Goal: Task Accomplishment & Management: Use online tool/utility

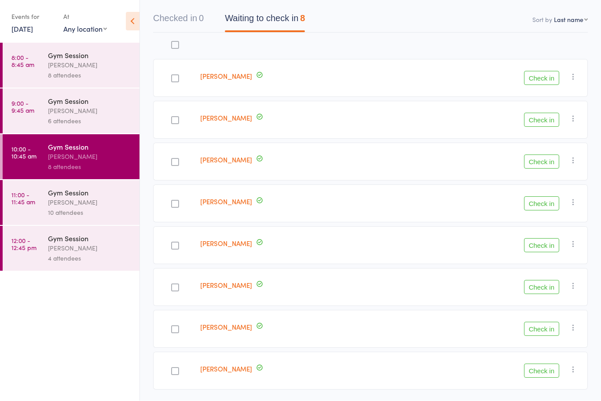
scroll to position [80, 0]
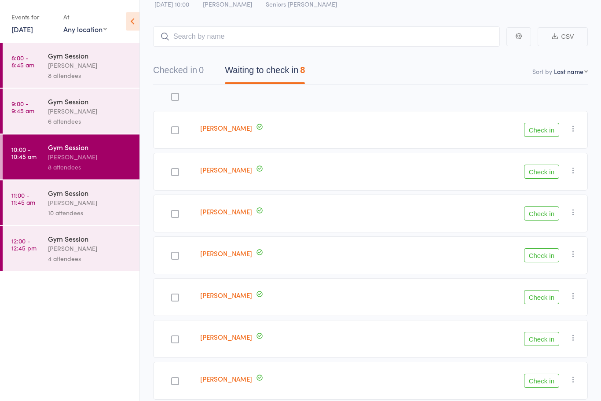
click at [550, 302] on button "Check in" at bounding box center [541, 298] width 35 height 14
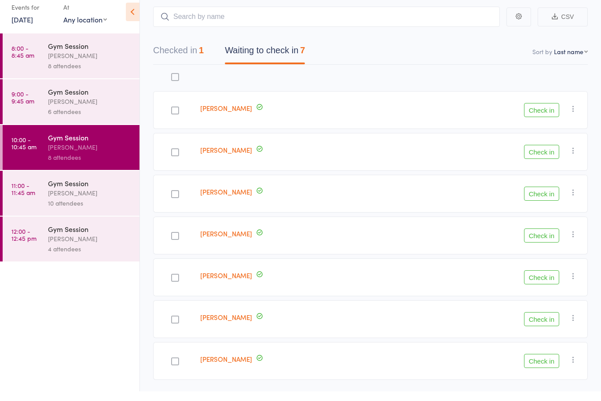
scroll to position [40, 0]
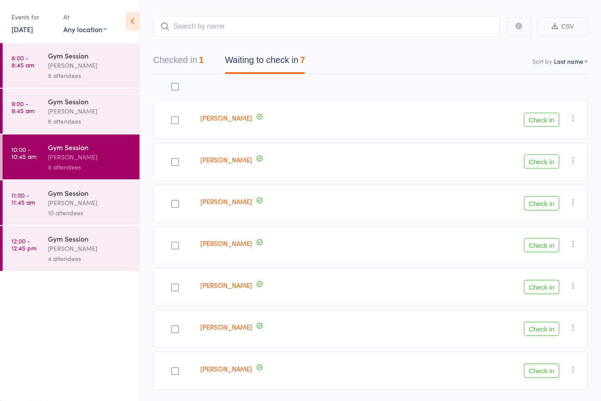
click at [542, 294] on button "Check in" at bounding box center [541, 287] width 35 height 14
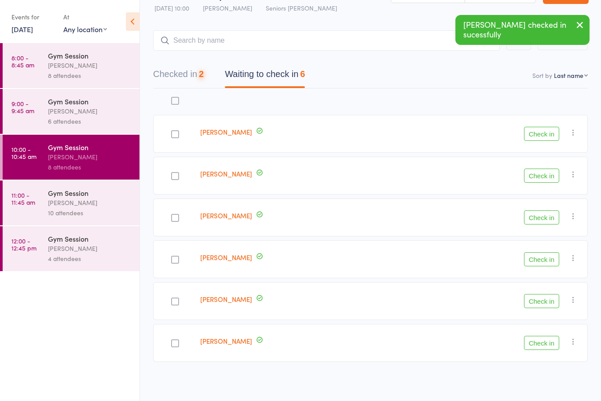
scroll to position [27, 0]
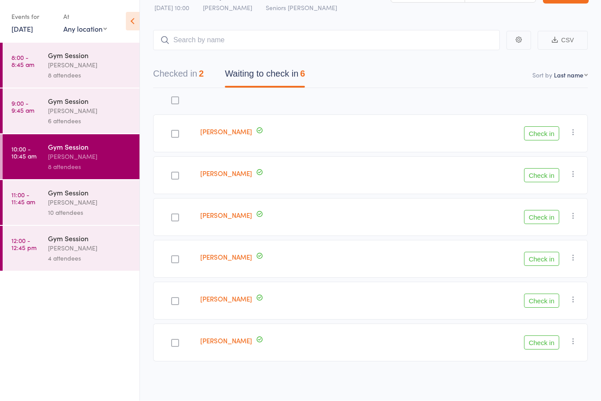
click at [538, 217] on button "Check in" at bounding box center [541, 217] width 35 height 14
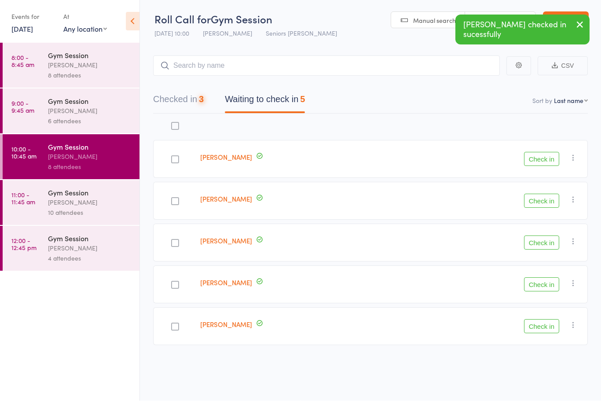
scroll to position [6, 0]
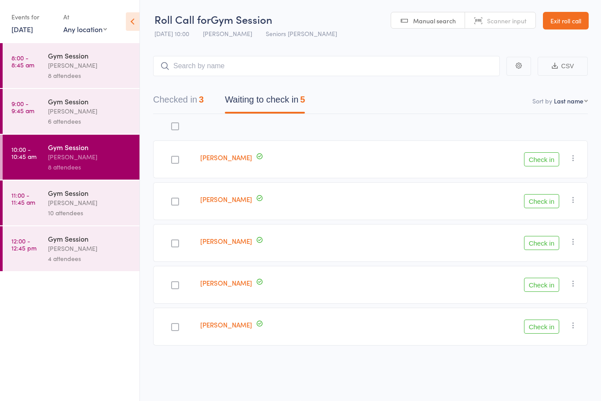
click at [550, 238] on button "Check in" at bounding box center [541, 243] width 35 height 14
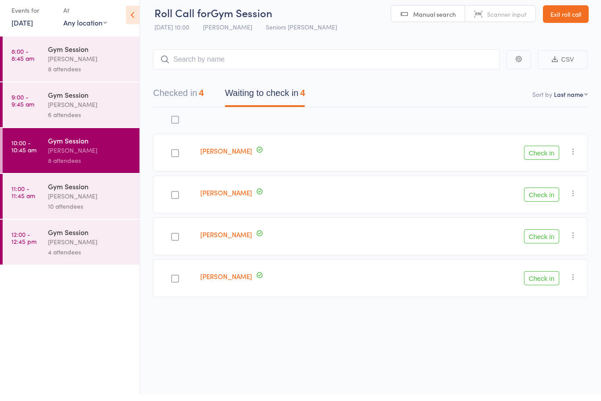
scroll to position [0, 0]
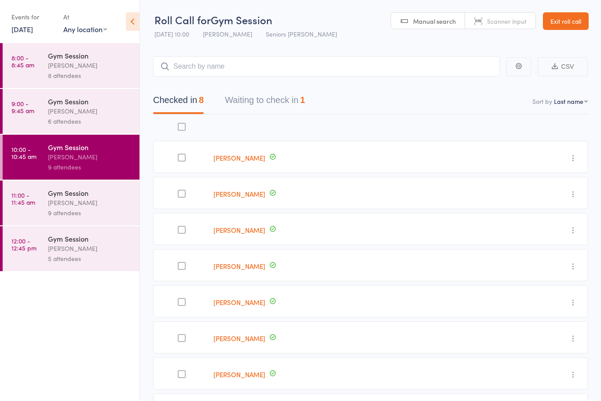
click at [287, 96] on button "Waiting to check in 1" at bounding box center [265, 102] width 80 height 23
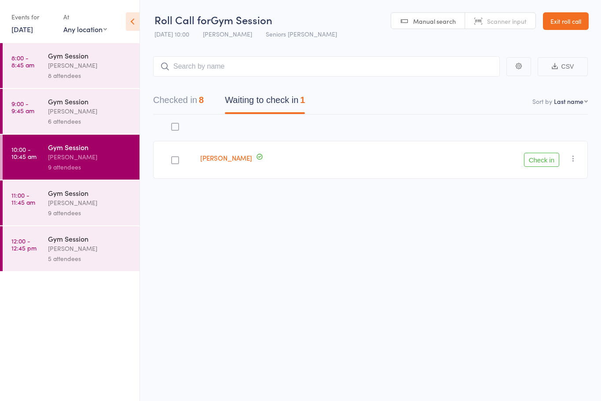
click at [185, 103] on button "Checked in 8" at bounding box center [178, 102] width 51 height 23
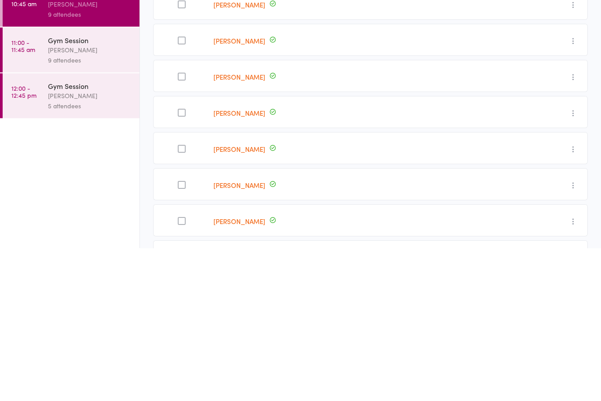
click at [435, 249] on div "[PERSON_NAME]" at bounding box center [340, 265] width 260 height 32
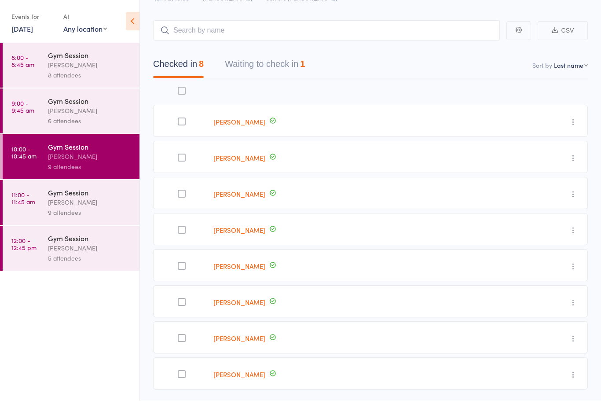
click at [291, 66] on button "Waiting to check in 1" at bounding box center [265, 66] width 80 height 23
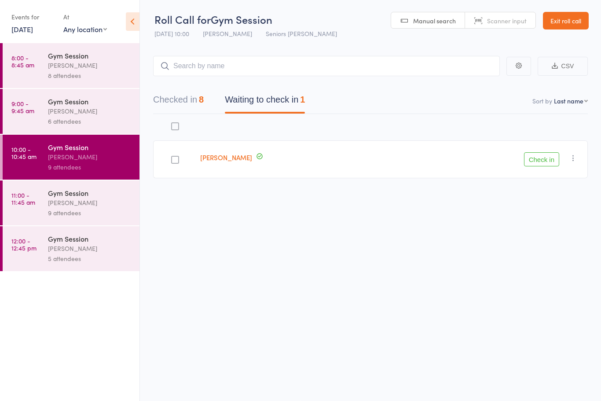
scroll to position [6, 0]
click at [568, 159] on div "Check in Check in Send message Add Note Add Task Add Flag Remove [PERSON_NAME] …" at bounding box center [493, 159] width 192 height 38
click at [573, 146] on div "Check in Check in Send message Add Note Add Task Add Flag Remove [PERSON_NAME] …" at bounding box center [493, 159] width 192 height 38
click at [574, 154] on icon "button" at bounding box center [573, 158] width 9 height 9
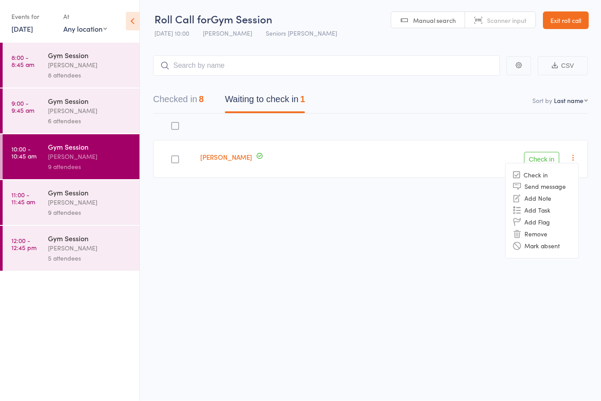
click at [554, 240] on li "Mark absent" at bounding box center [542, 246] width 73 height 12
click at [84, 213] on div "9 attendees" at bounding box center [90, 213] width 84 height 10
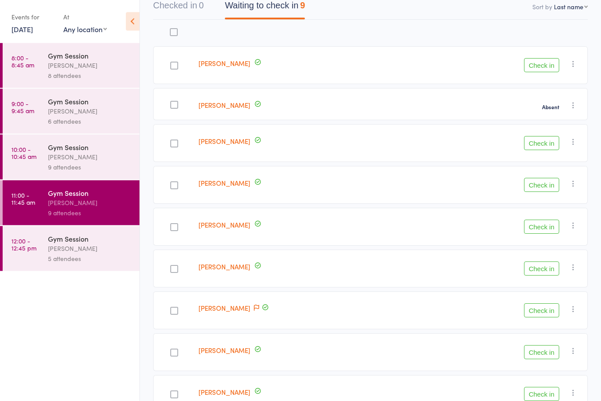
scroll to position [97, 0]
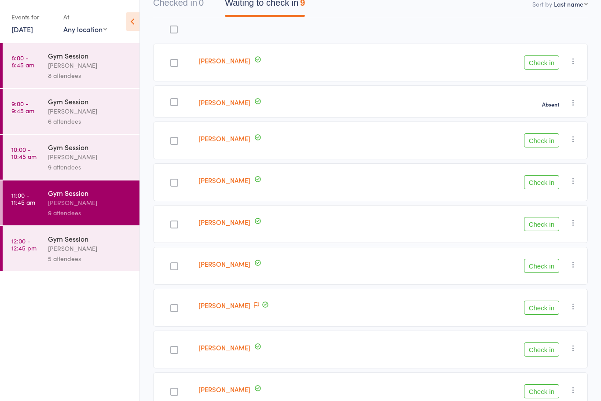
click at [549, 58] on button "Check in" at bounding box center [541, 62] width 35 height 14
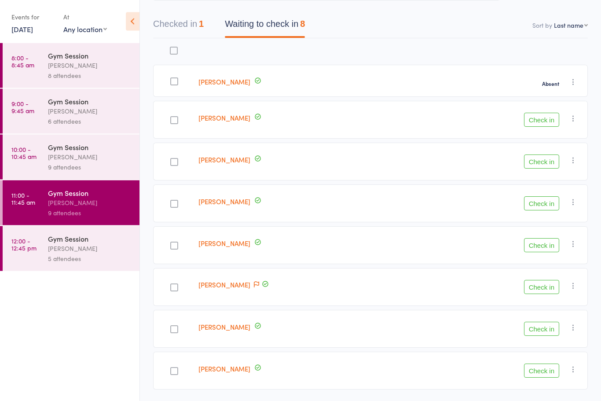
scroll to position [76, 0]
click at [272, 294] on div "[PERSON_NAME]" at bounding box center [300, 288] width 211 height 38
click at [262, 290] on span at bounding box center [266, 285] width 8 height 10
click at [257, 283] on icon at bounding box center [256, 285] width 5 height 6
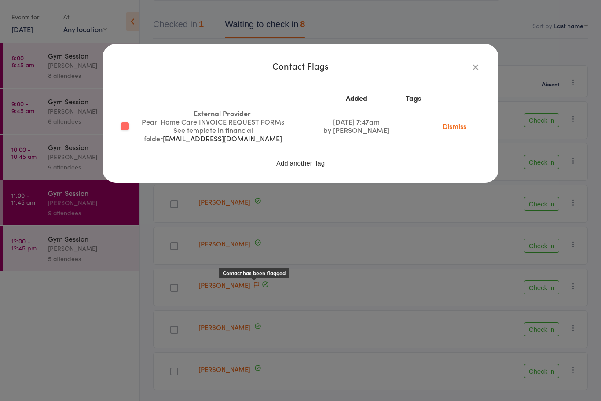
click at [474, 66] on icon "button" at bounding box center [476, 67] width 10 height 10
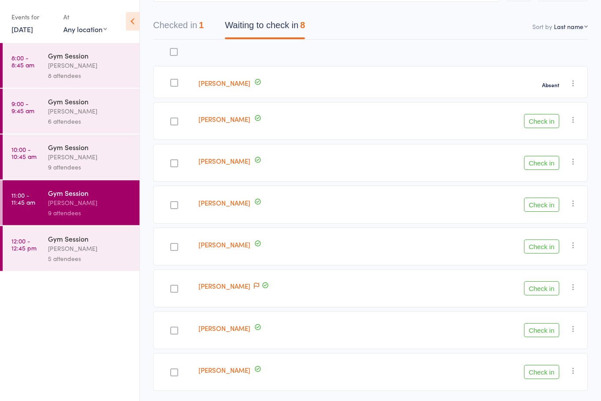
scroll to position [74, 0]
click at [59, 262] on div "5 attendees" at bounding box center [90, 259] width 84 height 10
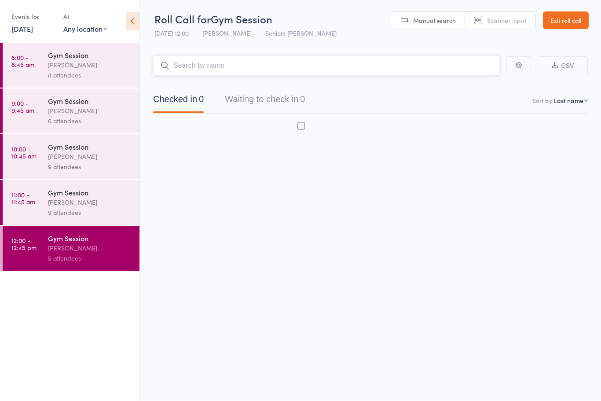
scroll to position [6, 0]
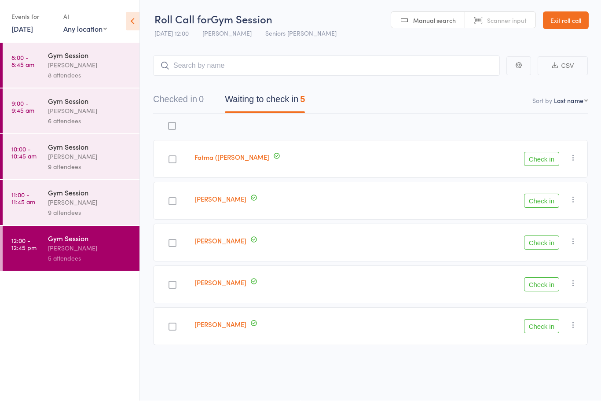
click at [71, 207] on div "[PERSON_NAME]" at bounding box center [90, 203] width 84 height 10
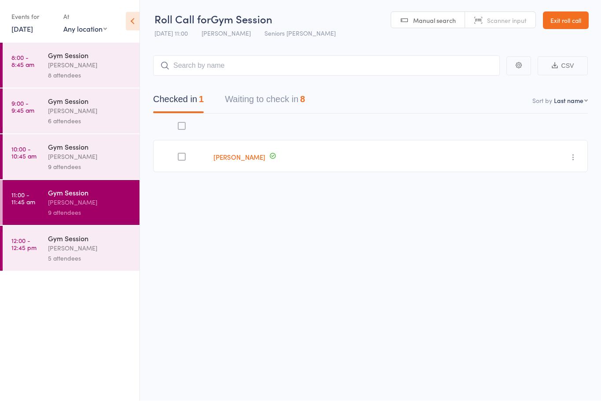
click at [88, 233] on div "Gym Session [PERSON_NAME] 5 attendees" at bounding box center [94, 248] width 92 height 45
click at [87, 268] on div "Gym Session [PERSON_NAME] 5 attendees" at bounding box center [94, 248] width 92 height 45
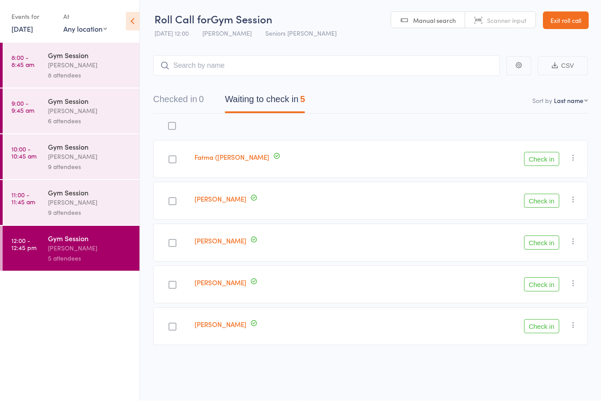
click at [578, 279] on icon "button" at bounding box center [573, 283] width 9 height 9
click at [546, 366] on li "Mark absent" at bounding box center [542, 372] width 73 height 12
click at [70, 208] on div "[PERSON_NAME]" at bounding box center [90, 203] width 84 height 10
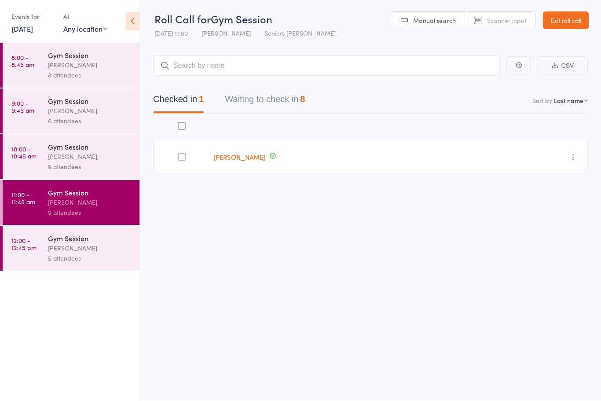
click at [64, 195] on div "Gym Session" at bounding box center [90, 193] width 84 height 10
click at [251, 92] on button "Waiting to check in 8" at bounding box center [265, 102] width 80 height 23
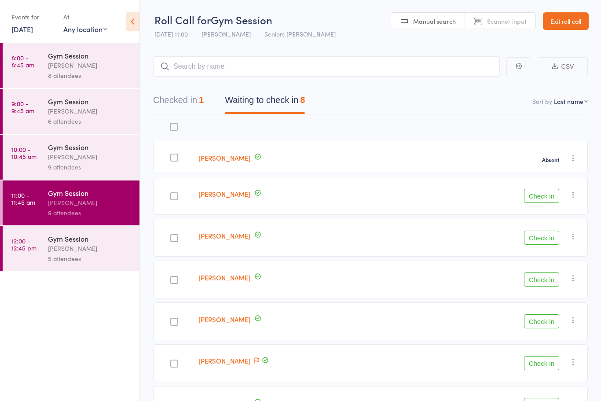
click at [540, 194] on button "Check in" at bounding box center [541, 196] width 35 height 14
